Goal: Information Seeking & Learning: Learn about a topic

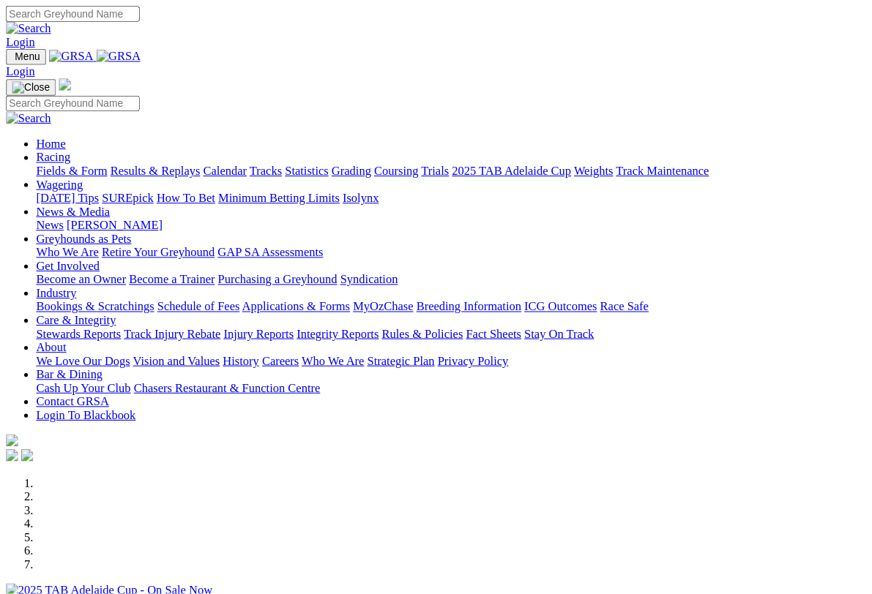
scroll to position [359, 0]
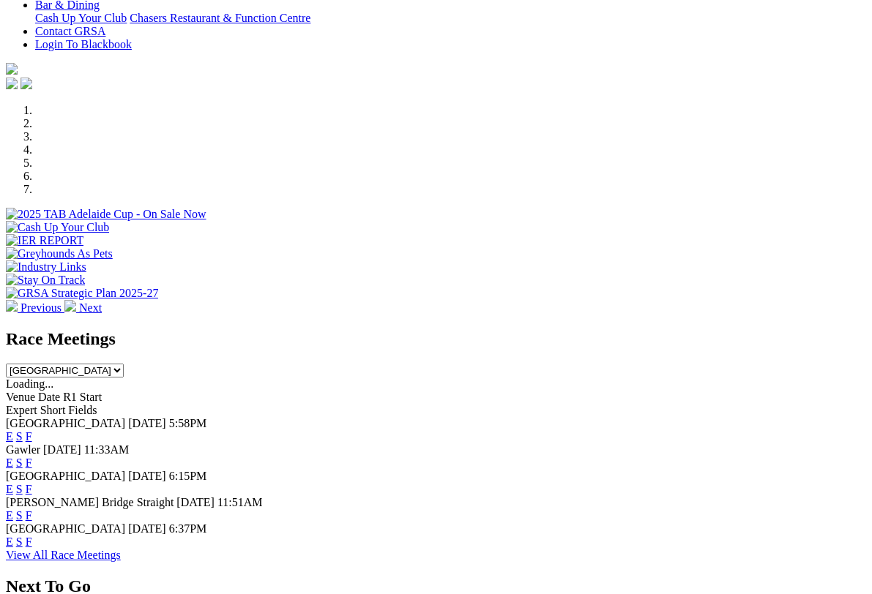
click at [32, 430] on link "F" at bounding box center [29, 436] width 7 height 12
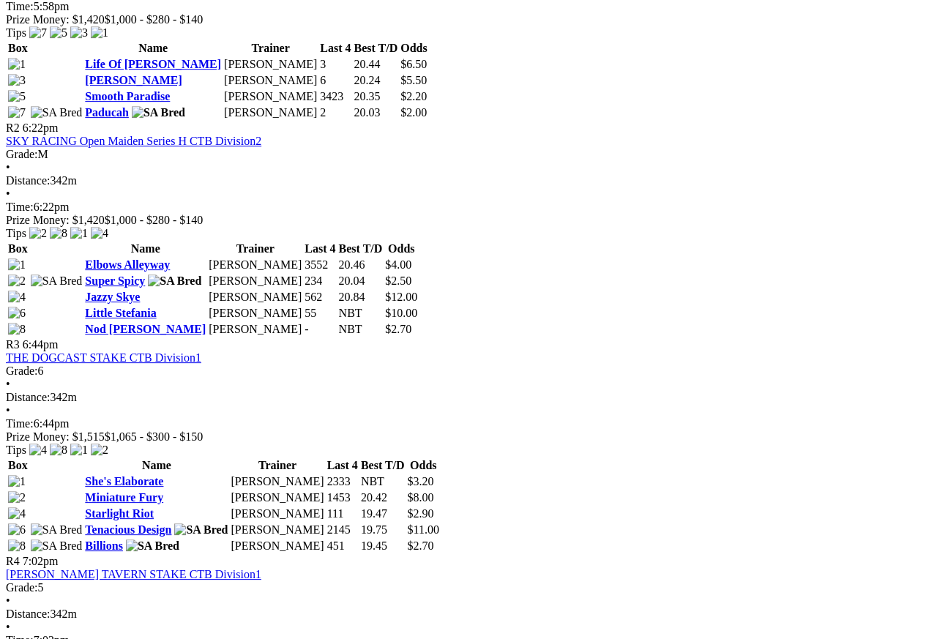
scroll to position [828, 0]
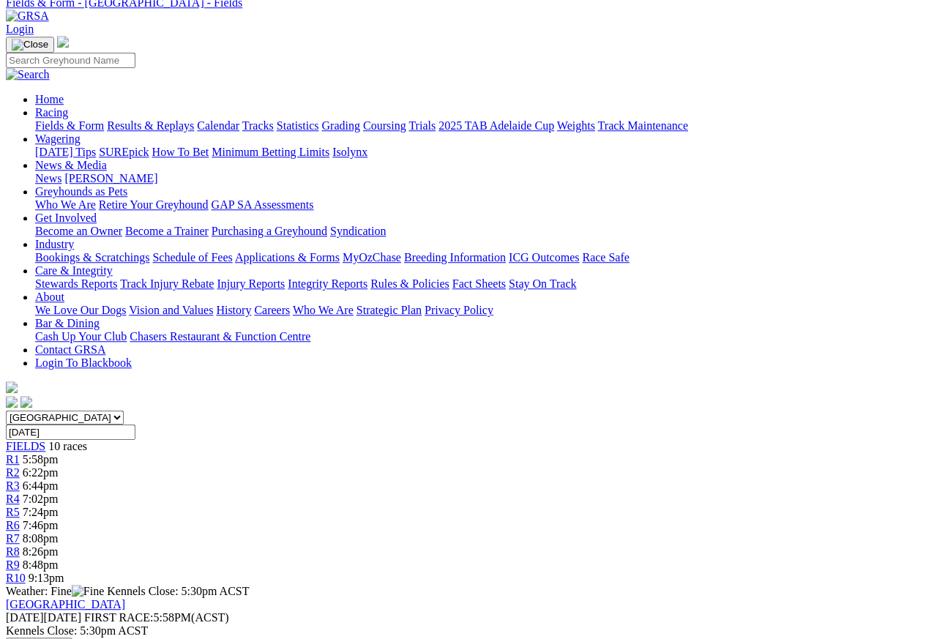
scroll to position [65, 0]
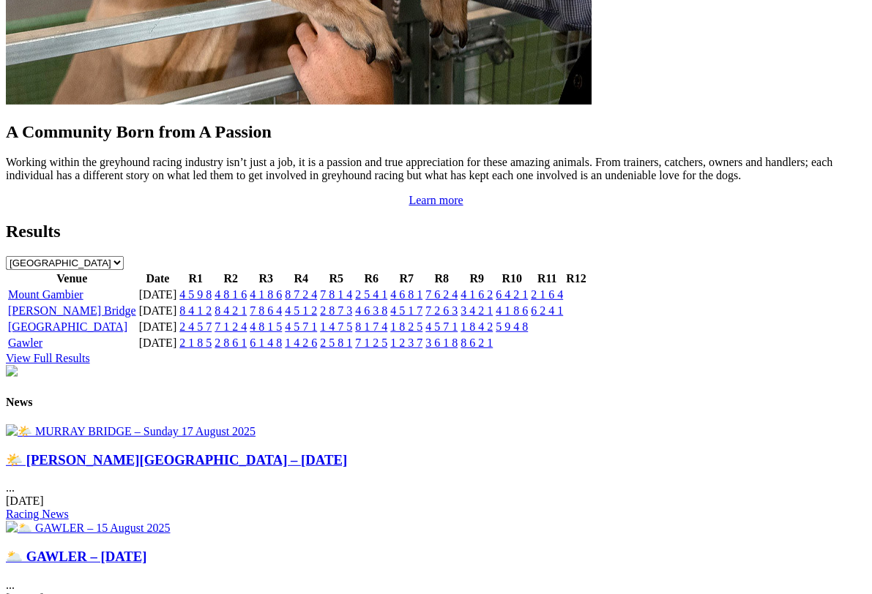
scroll to position [1429, 0]
click at [115, 424] on img at bounding box center [131, 431] width 250 height 14
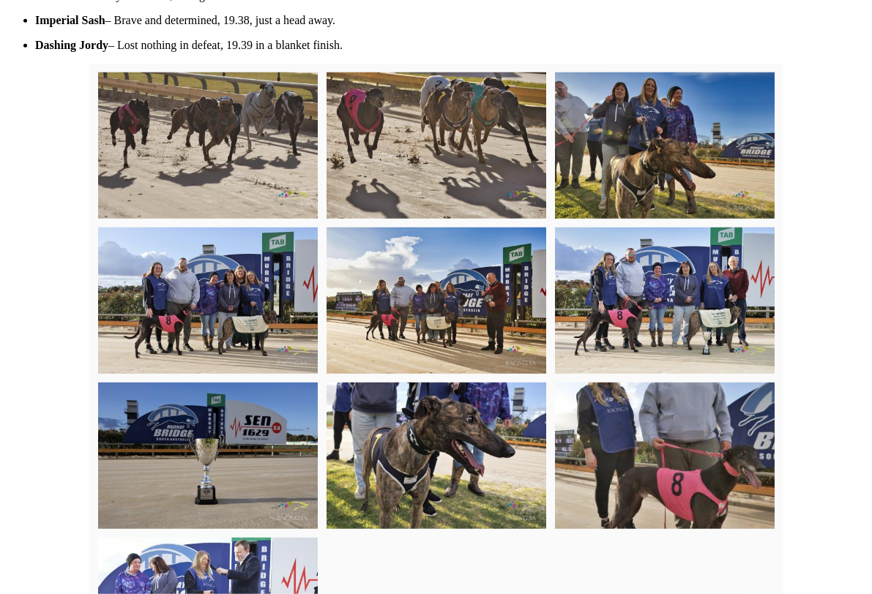
scroll to position [856, 0]
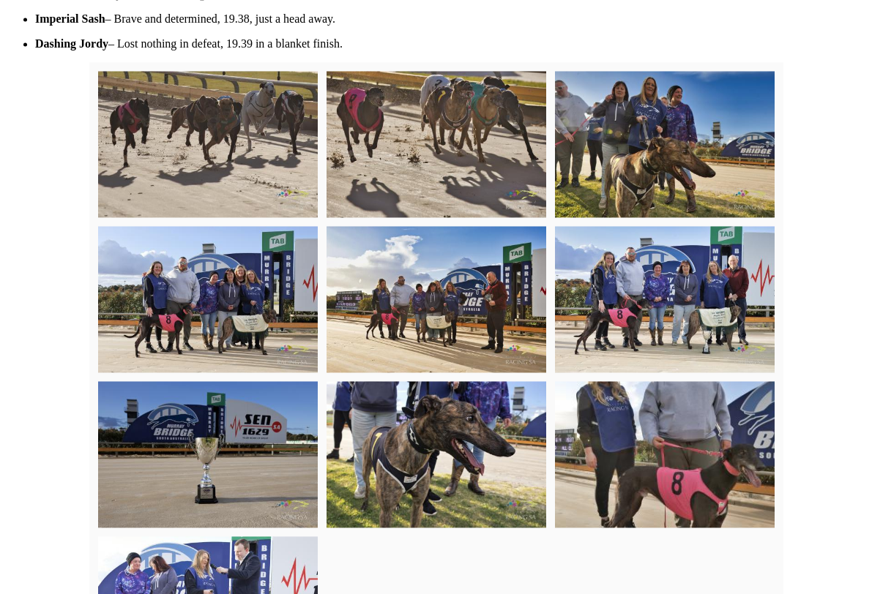
click at [437, 304] on img at bounding box center [436, 299] width 220 height 146
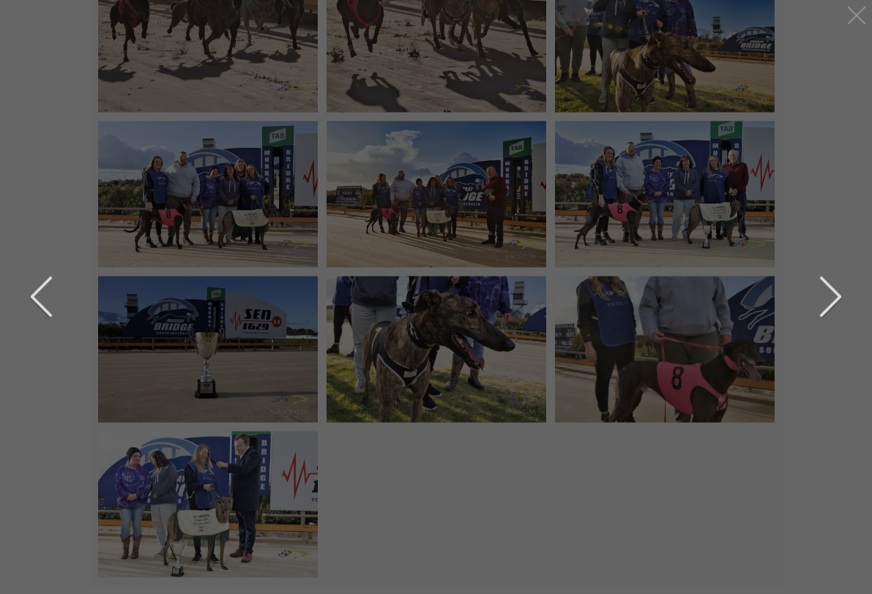
scroll to position [942, 0]
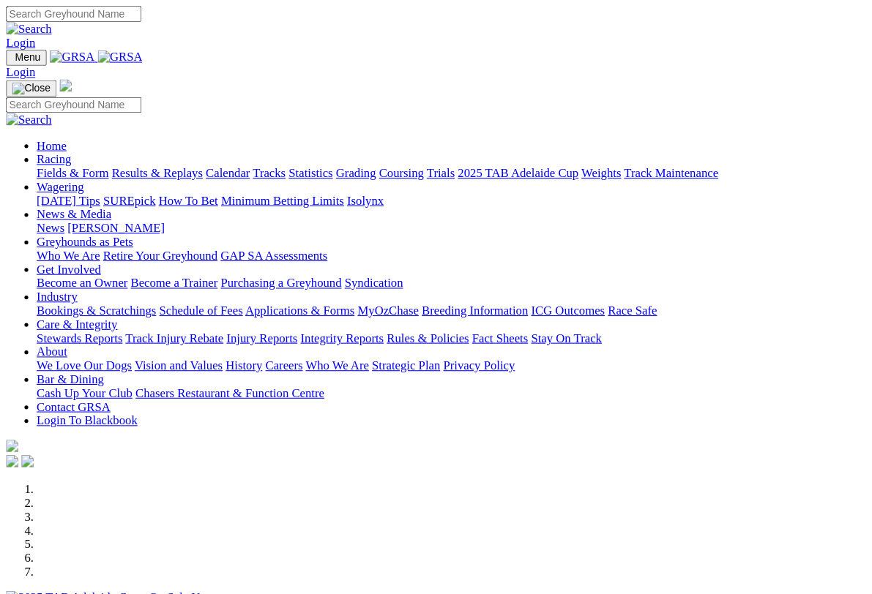
scroll to position [1484, 0]
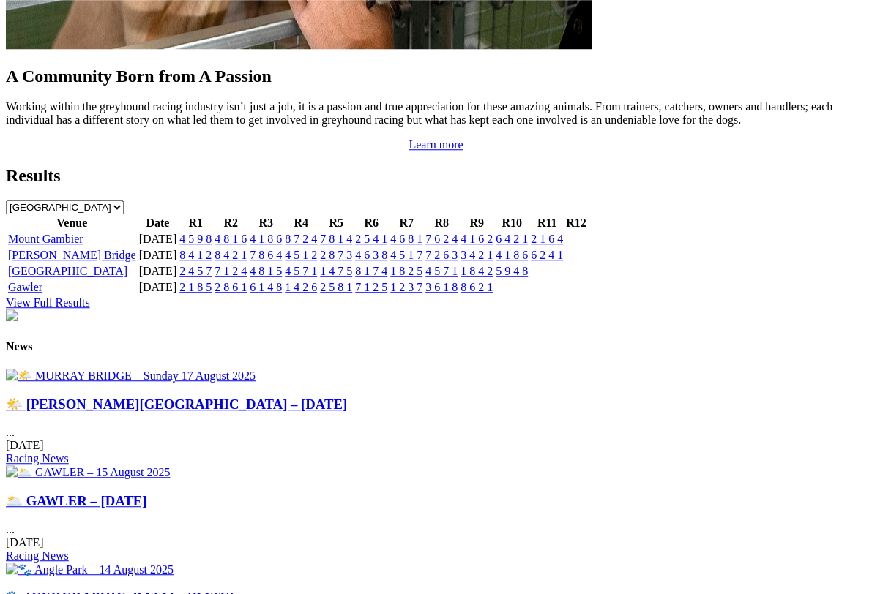
click at [133, 369] on img at bounding box center [131, 376] width 250 height 14
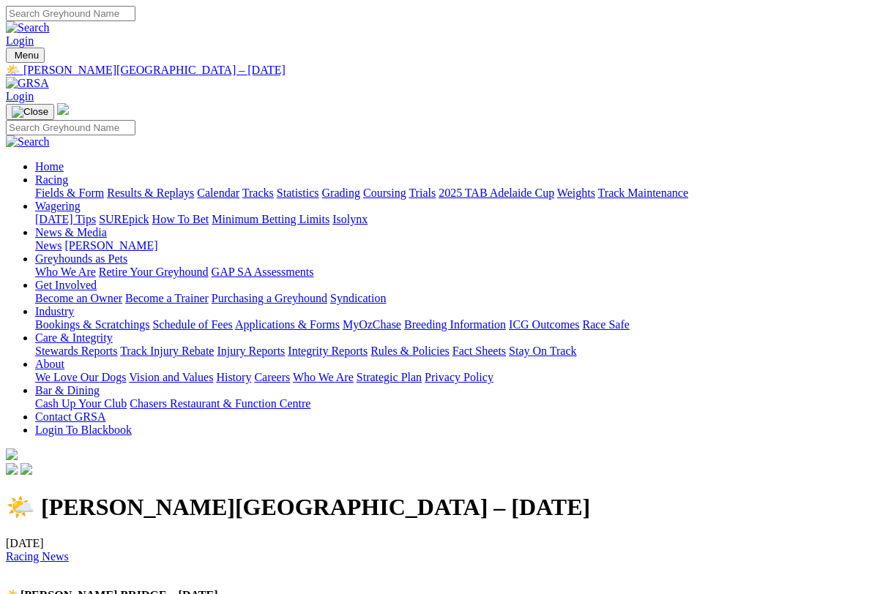
scroll to position [2, 0]
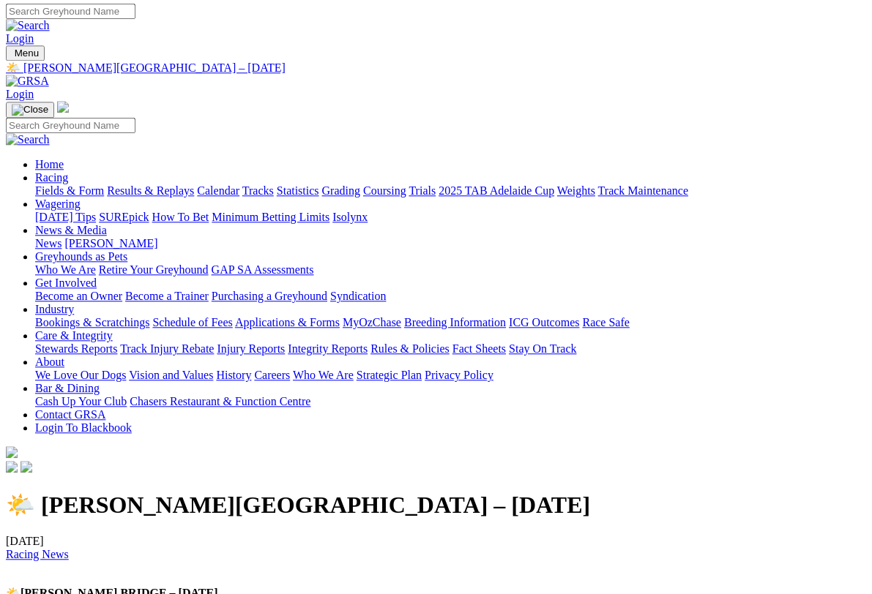
click at [659, 476] on div at bounding box center [436, 476] width 860 height 0
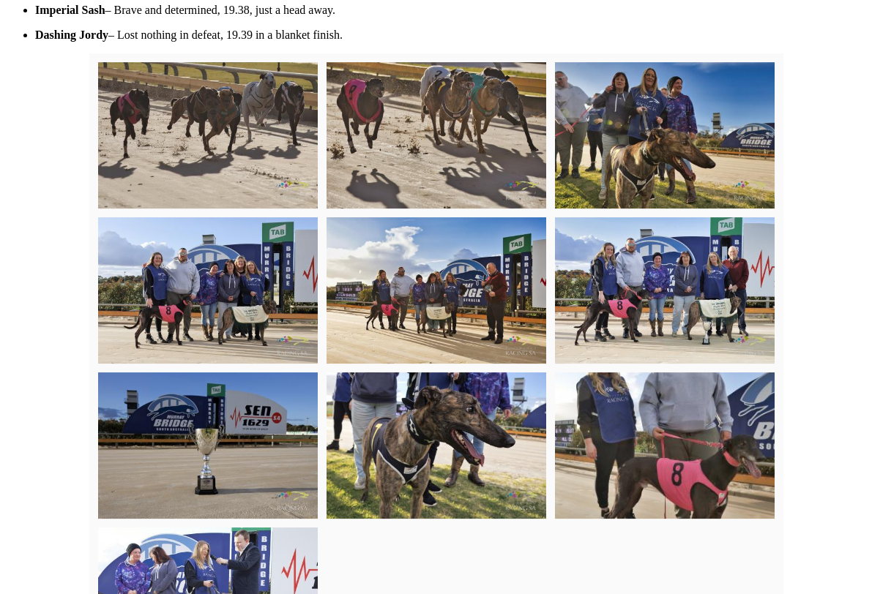
scroll to position [881, 0]
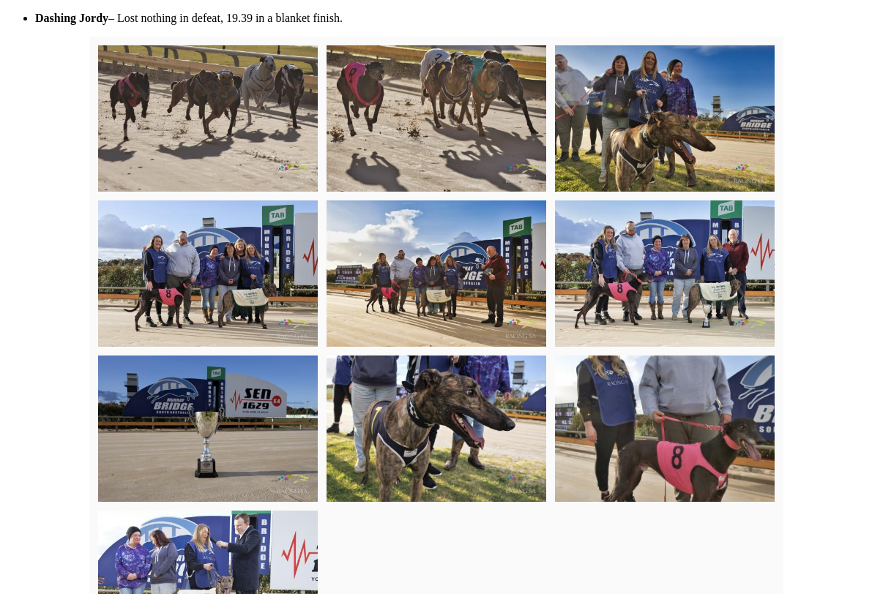
click at [12, 594] on div "🌤️ MURRAY BRIDGE – Sunday 17 August 2025 18/08/2025 Racing News 🌤️ MURRAY BRIDG…" at bounding box center [436, 151] width 860 height 1078
click at [690, 253] on img at bounding box center [665, 274] width 220 height 146
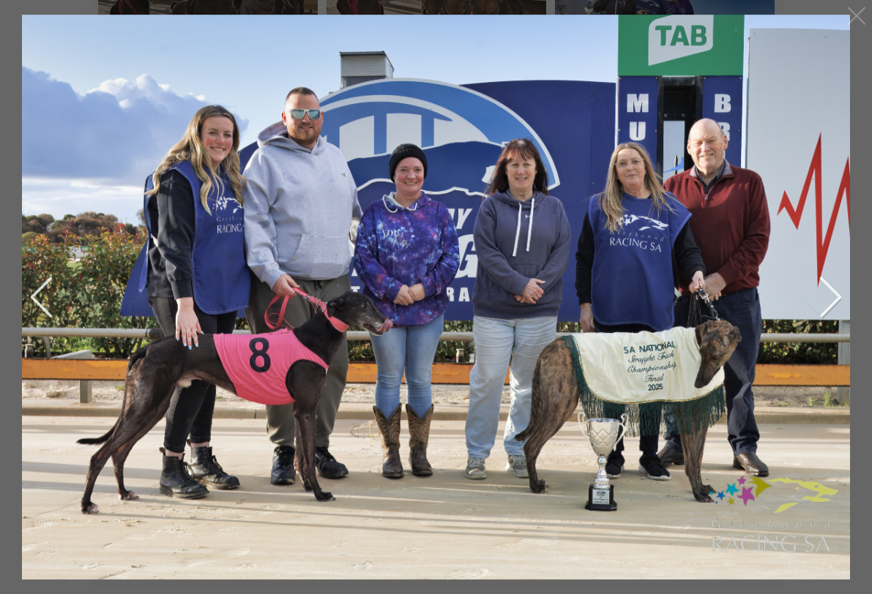
scroll to position [960, 0]
click at [51, 285] on button "previous" at bounding box center [53, 297] width 44 height 73
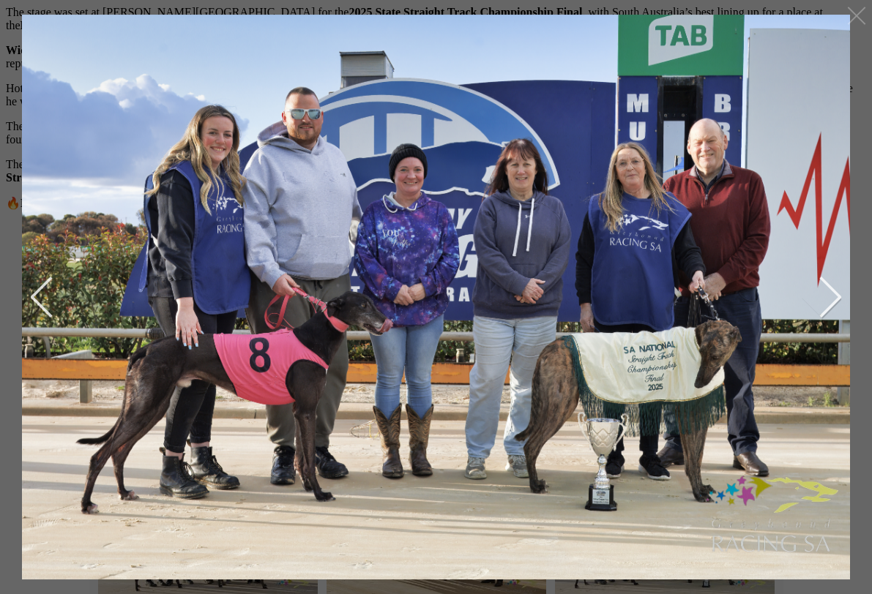
scroll to position [603, 0]
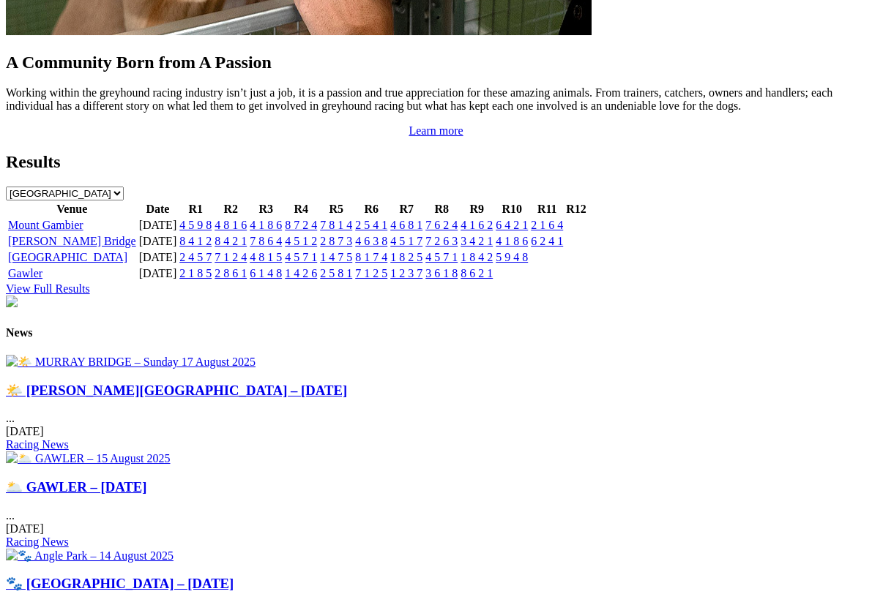
scroll to position [1498, 0]
click at [116, 355] on img at bounding box center [131, 362] width 250 height 14
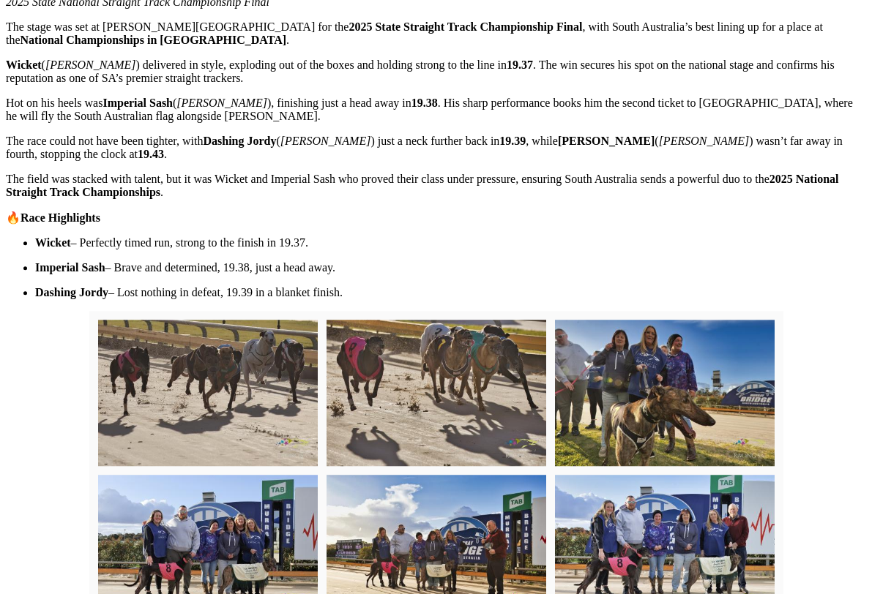
scroll to position [605, 0]
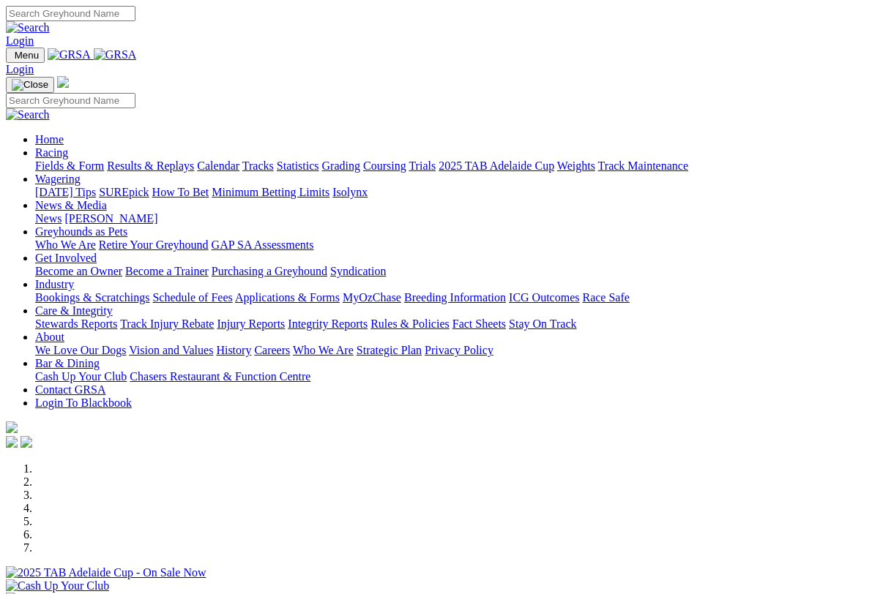
scroll to position [1282, 0]
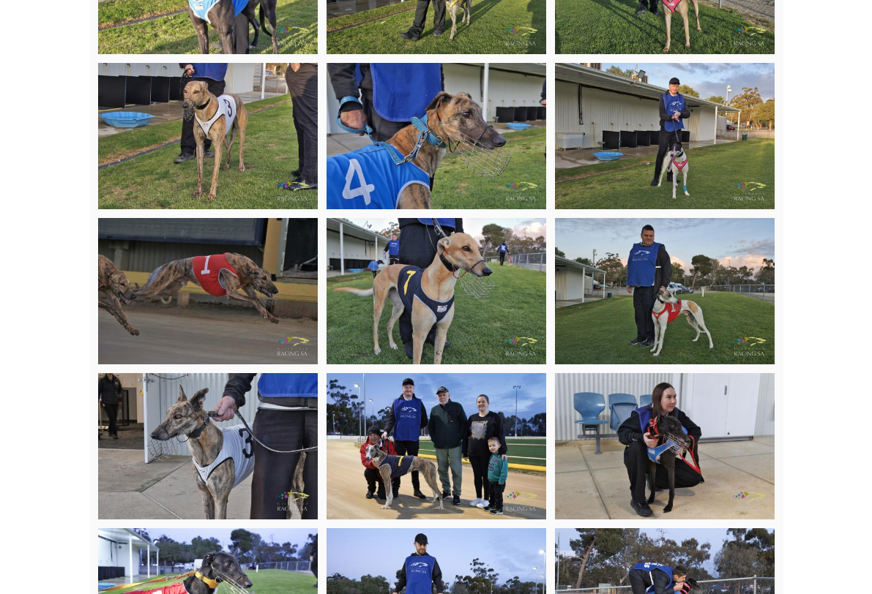
scroll to position [3284, 0]
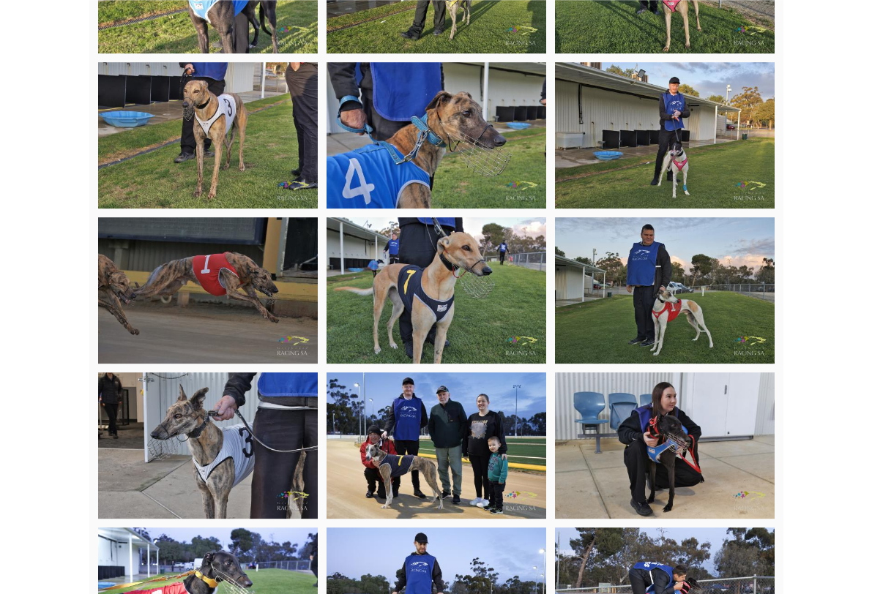
click at [433, 397] on img at bounding box center [436, 446] width 220 height 146
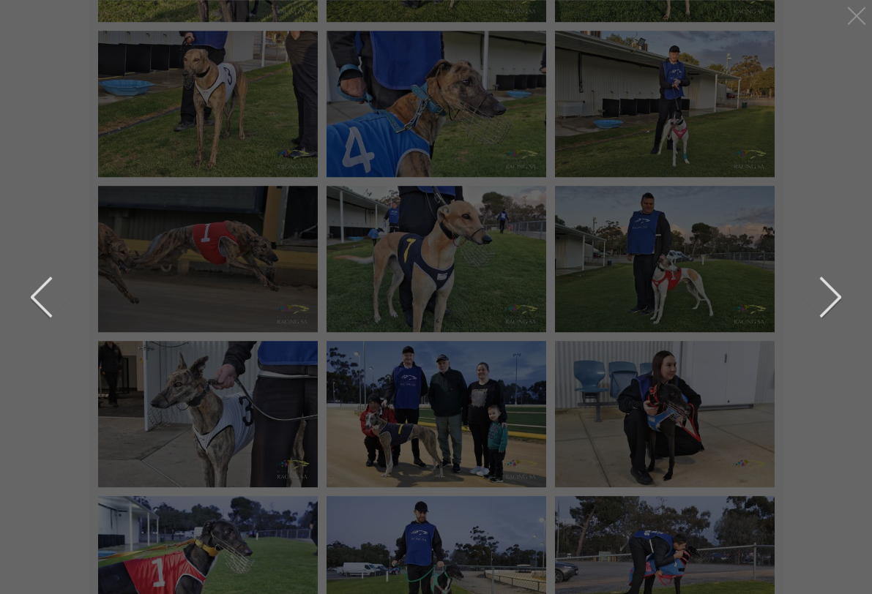
scroll to position [3313, 0]
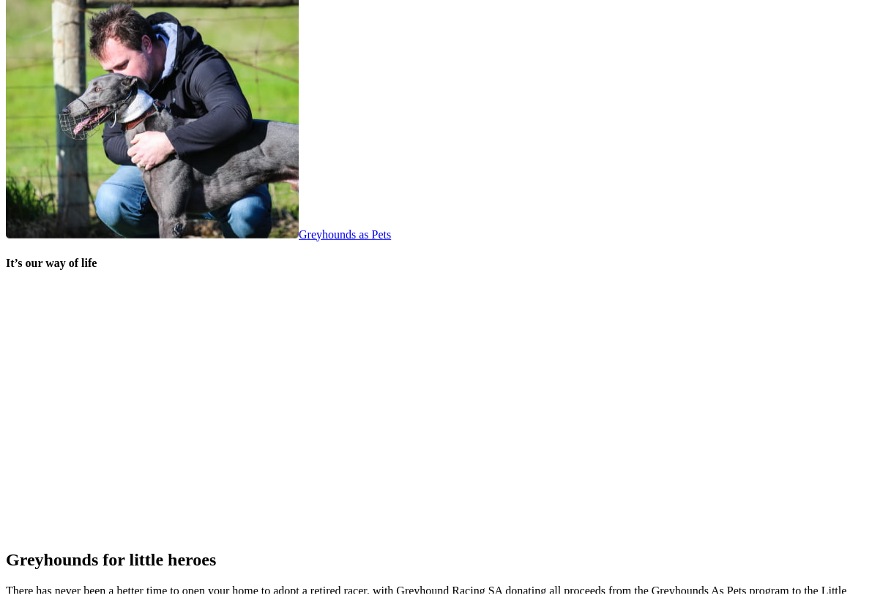
scroll to position [2800, 0]
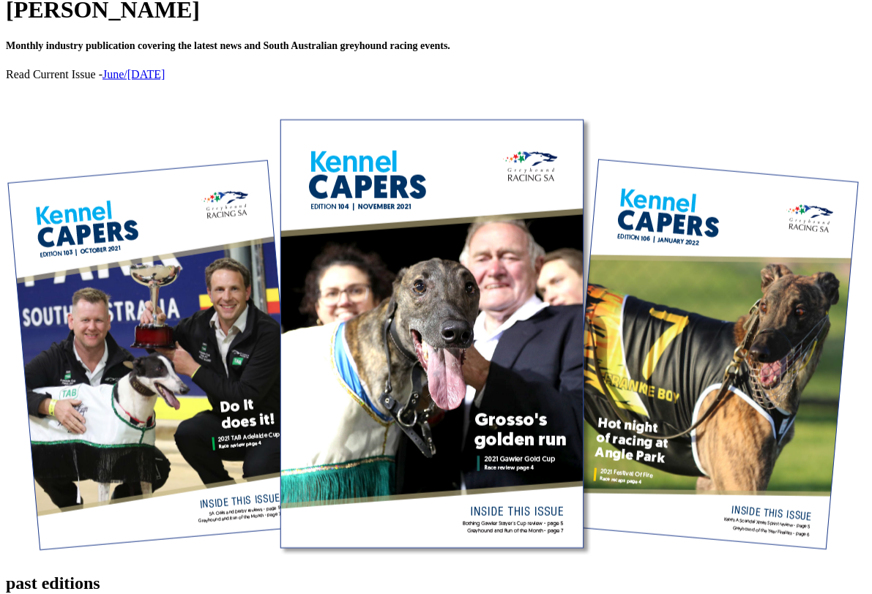
scroll to position [498, 0]
